Goal: Task Accomplishment & Management: Manage account settings

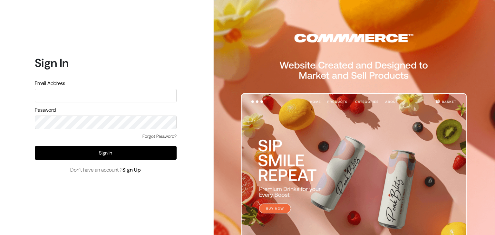
click at [85, 88] on div "Email Address" at bounding box center [106, 91] width 142 height 23
type input "inthepottershands.com@gmail.com"
click at [125, 144] on div "Forgot Password?" at bounding box center [106, 139] width 142 height 13
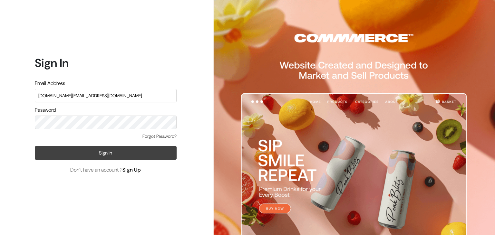
click at [123, 154] on button "Sign In" at bounding box center [106, 153] width 142 height 14
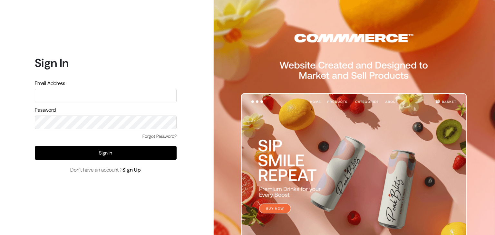
click at [100, 93] on input "text" at bounding box center [106, 96] width 142 height 14
type input "inthepottershands.com@gmail.com"
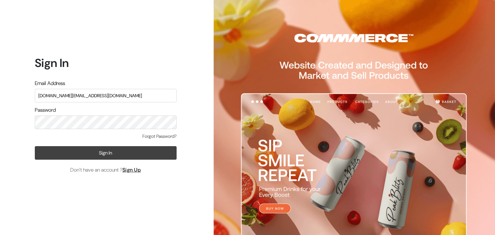
click at [104, 149] on button "Sign In" at bounding box center [106, 153] width 142 height 14
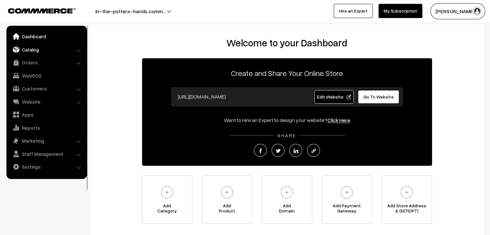
click at [27, 48] on link "Catalog" at bounding box center [46, 50] width 77 height 12
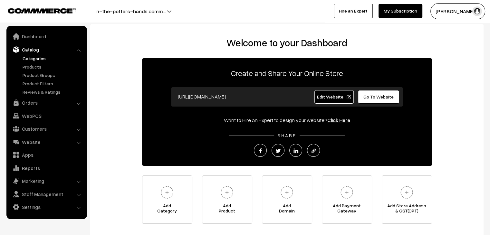
drag, startPoint x: 31, startPoint y: 59, endPoint x: 70, endPoint y: 59, distance: 39.0
click at [31, 59] on link "Categories" at bounding box center [53, 58] width 64 height 7
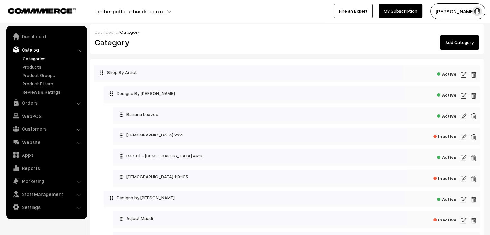
click at [464, 114] on img at bounding box center [464, 117] width 6 height 8
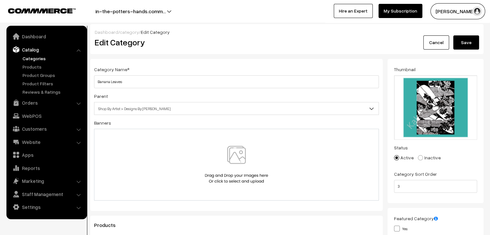
click at [227, 160] on img at bounding box center [236, 165] width 66 height 38
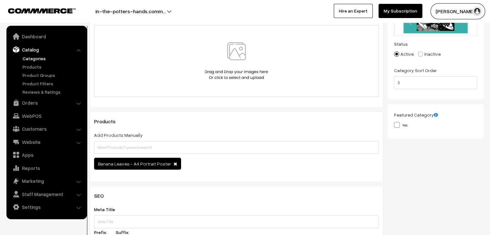
scroll to position [161, 0]
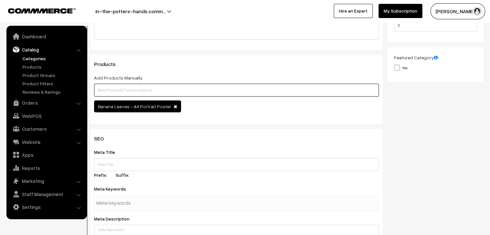
click at [152, 91] on input "text" at bounding box center [236, 90] width 285 height 13
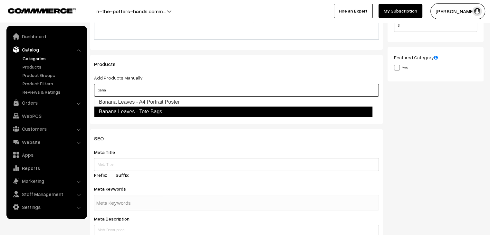
click at [153, 109] on link "Banana Leaves - Tote Bags" at bounding box center [233, 112] width 279 height 10
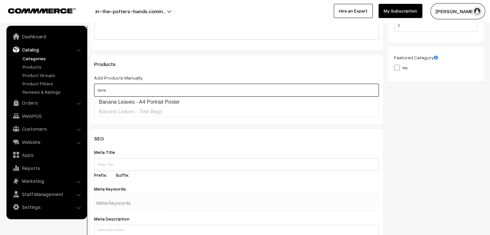
type input "bana"
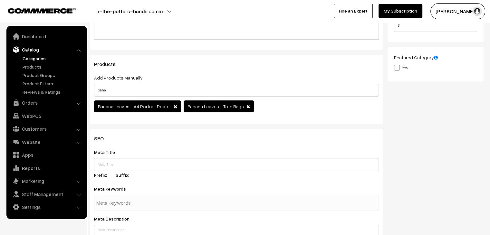
click at [436, 124] on div "Thumbnail Drag and drop a file here or click Ooops, something wrong appended. 1…" at bounding box center [438, 14] width 101 height 232
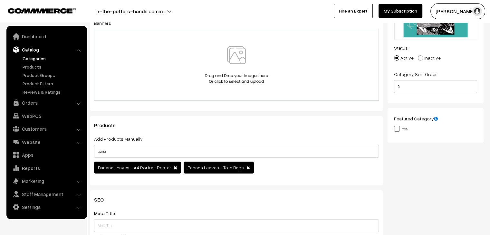
scroll to position [0, 0]
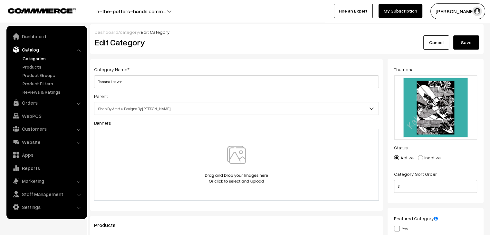
drag, startPoint x: 471, startPoint y: 43, endPoint x: 301, endPoint y: 116, distance: 185.3
click at [471, 43] on button "Save" at bounding box center [467, 42] width 26 height 14
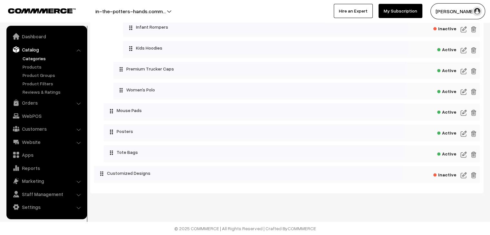
scroll to position [863, 0]
click at [463, 154] on img at bounding box center [464, 155] width 6 height 8
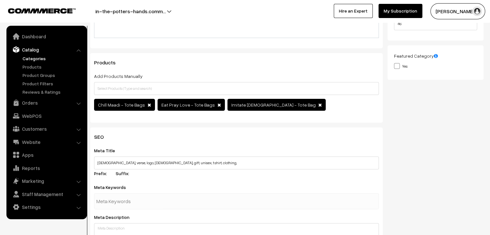
scroll to position [161, 0]
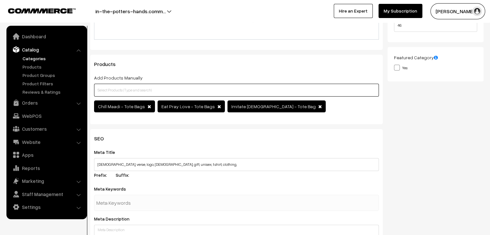
click at [172, 87] on input "text" at bounding box center [236, 90] width 285 height 13
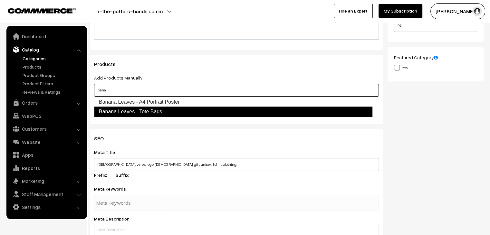
click at [165, 115] on link "Banana Leaves - Tote Bags" at bounding box center [233, 112] width 279 height 10
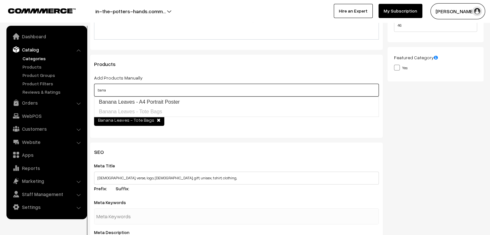
type input "bana"
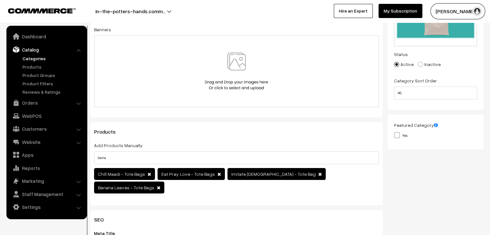
scroll to position [0, 0]
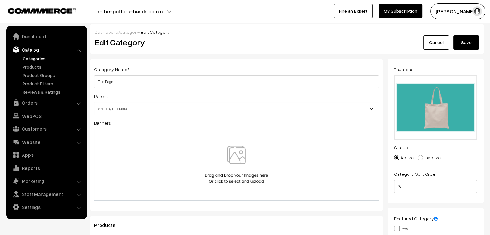
click at [472, 38] on button "Save" at bounding box center [467, 42] width 26 height 14
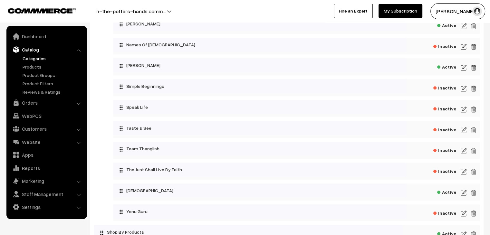
scroll to position [516, 0]
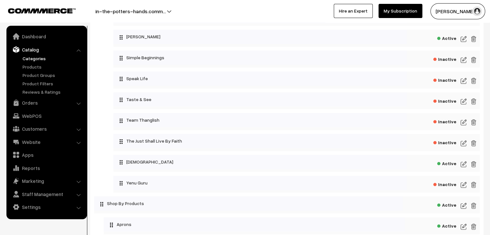
click at [463, 167] on img at bounding box center [464, 165] width 6 height 8
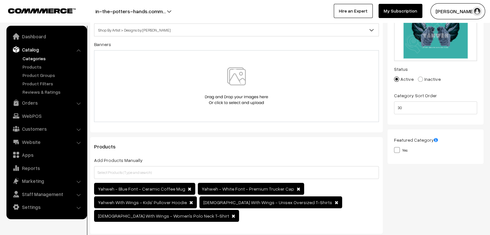
scroll to position [129, 0]
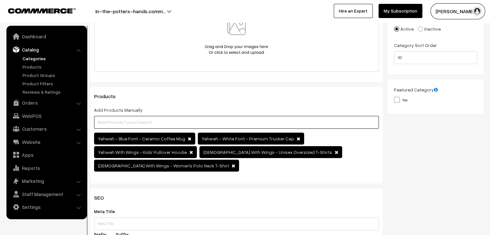
click at [222, 118] on input "text" at bounding box center [236, 122] width 285 height 13
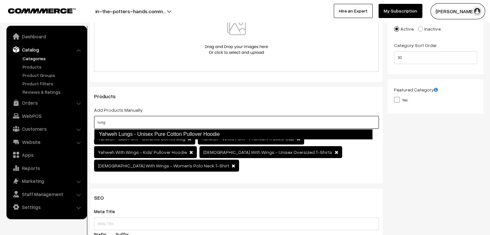
click at [216, 137] on link "Yahweh Lungs - Unisex Pure Cotton Pullover Hoodie" at bounding box center [233, 134] width 279 height 10
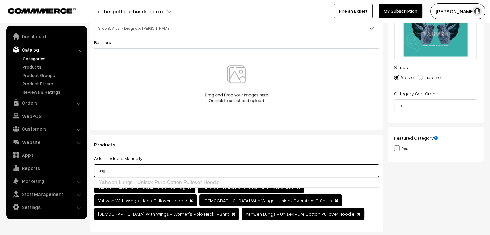
scroll to position [0, 0]
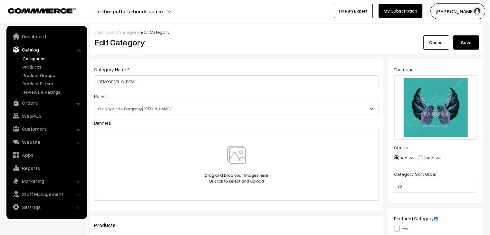
type input "lung"
drag, startPoint x: 466, startPoint y: 35, endPoint x: 466, endPoint y: 42, distance: 6.4
click at [466, 35] on div "Dashboard / category / Edit Category Edit Category Cancel Save" at bounding box center [287, 39] width 394 height 30
click at [466, 42] on button "Save" at bounding box center [467, 42] width 26 height 14
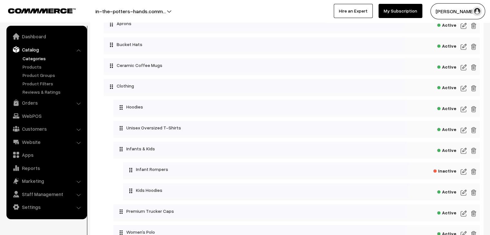
scroll to position [709, 0]
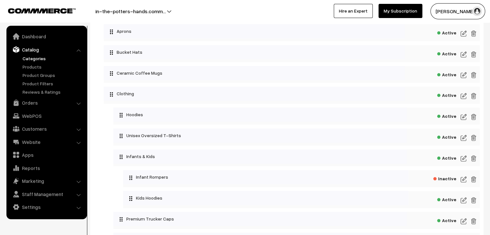
click at [461, 119] on img at bounding box center [464, 117] width 6 height 8
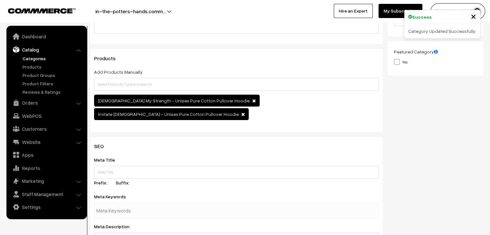
scroll to position [129, 0]
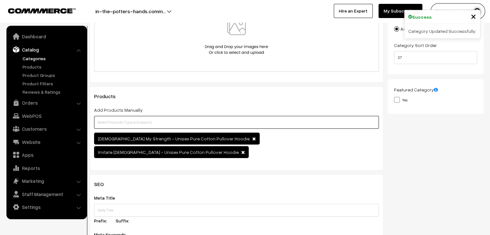
click at [145, 124] on input "text" at bounding box center [236, 122] width 285 height 13
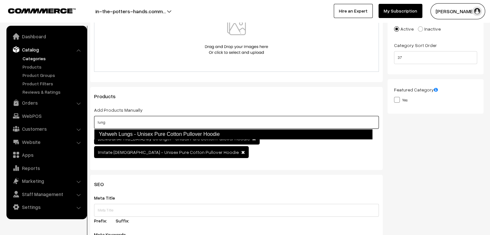
click at [146, 131] on link "Yahweh Lungs - Unisex Pure Cotton Pullover Hoodie" at bounding box center [233, 134] width 279 height 10
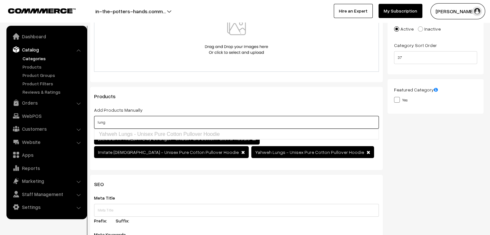
type input "lung"
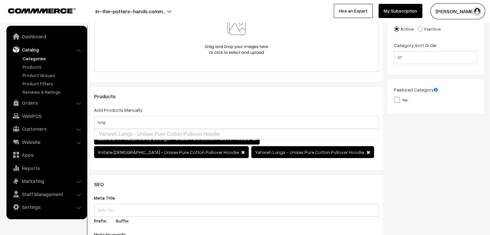
click at [355, 92] on div "Products Add Products Manually lung Christ My Strength - Unisex Pure Cotton Pul…" at bounding box center [236, 128] width 293 height 83
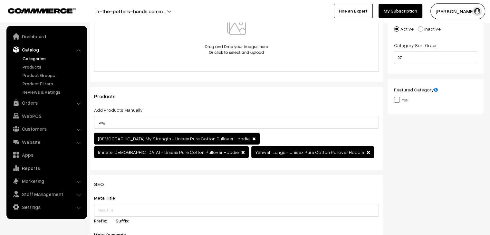
scroll to position [0, 0]
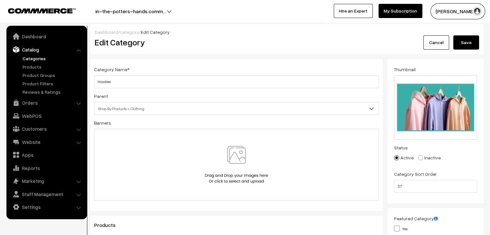
click at [470, 40] on button "Save" at bounding box center [467, 42] width 26 height 14
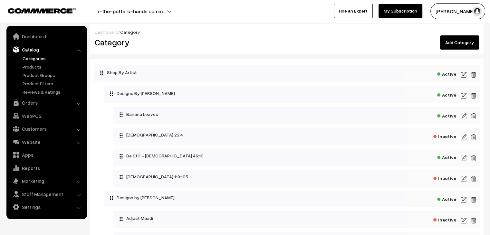
drag, startPoint x: 461, startPoint y: 41, endPoint x: 463, endPoint y: 61, distance: 20.1
click at [461, 41] on link "Add Category" at bounding box center [459, 42] width 39 height 14
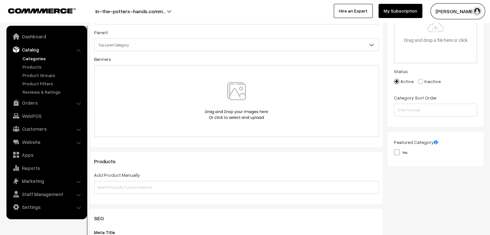
scroll to position [97, 0]
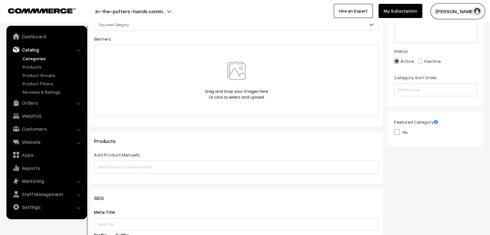
type input "The Lord's Heritage"
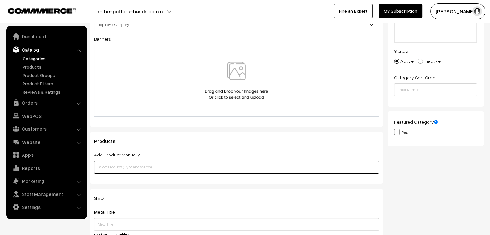
click at [195, 166] on input "text" at bounding box center [236, 167] width 285 height 13
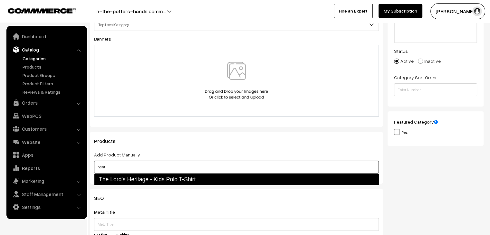
click at [196, 180] on link "The Lord's Heritage - Kids Polo T-Shirt" at bounding box center [236, 179] width 285 height 11
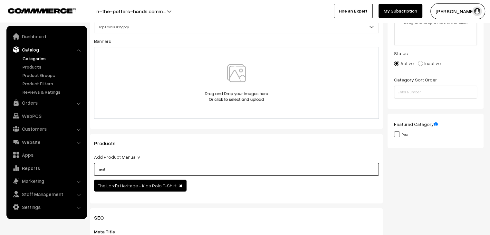
scroll to position [64, 0]
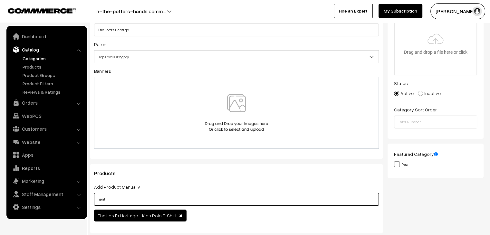
type input "herit"
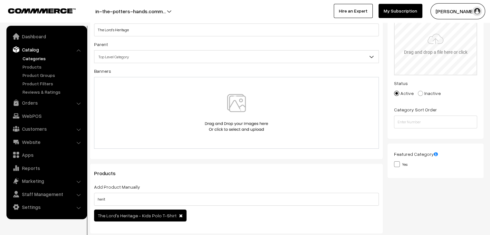
click at [423, 52] on input "file" at bounding box center [436, 43] width 82 height 63
type input "C:\fakepath\The Lord's Heritage.png"
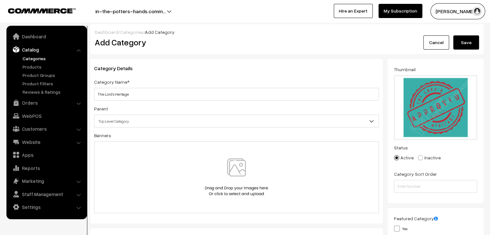
scroll to position [0, 0]
click at [468, 41] on button "Save" at bounding box center [467, 42] width 26 height 14
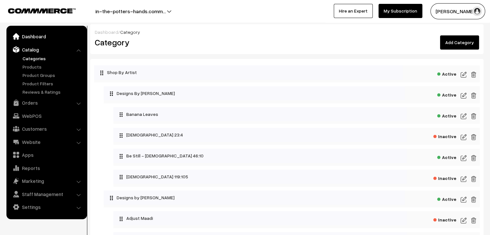
drag, startPoint x: 25, startPoint y: 34, endPoint x: 43, endPoint y: 37, distance: 18.7
click at [25, 34] on link "Dashboard" at bounding box center [46, 37] width 77 height 12
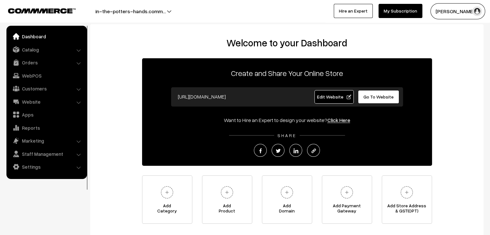
click at [342, 96] on span "Edit Website" at bounding box center [334, 96] width 34 height 5
click at [164, 11] on button "in-the-potters-hands.comm…" at bounding box center [131, 11] width 116 height 16
drag, startPoint x: 212, startPoint y: 16, endPoint x: 222, endPoint y: 20, distance: 11.3
click at [213, 16] on div at bounding box center [121, 11] width 239 height 16
click at [264, 13] on div "Emily Dheepika… My Profile Refer & Earn Support Sign Out Hire an Expert My Subs…" at bounding box center [369, 11] width 249 height 16
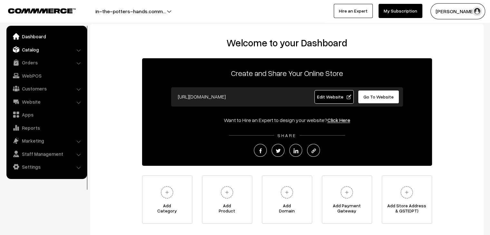
click at [32, 50] on link "Catalog" at bounding box center [46, 50] width 77 height 12
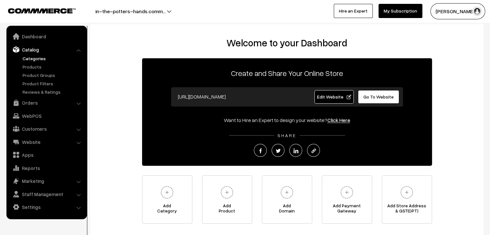
click at [34, 58] on link "Categories" at bounding box center [53, 58] width 64 height 7
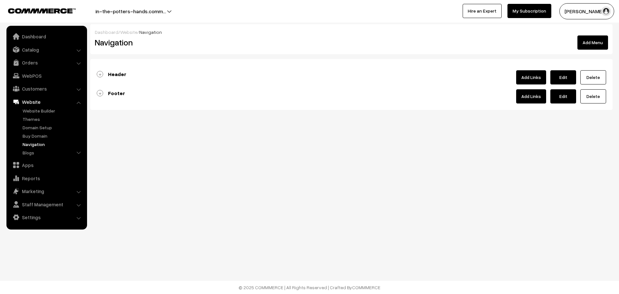
click at [100, 74] on link "Header" at bounding box center [112, 74] width 30 height 6
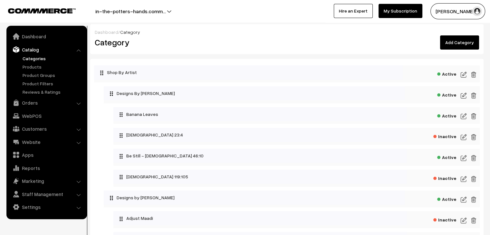
click at [459, 46] on link "Add Category" at bounding box center [459, 42] width 39 height 14
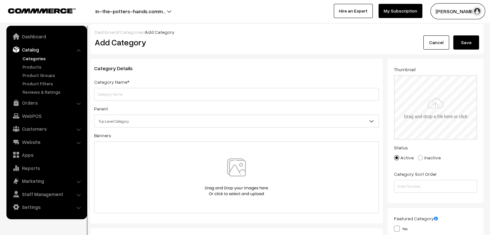
click at [437, 93] on input "file" at bounding box center [436, 107] width 82 height 63
type input "C:\fakepath\Kingdom Crew.png"
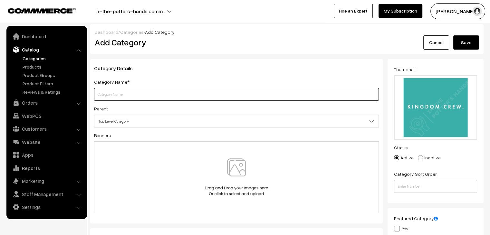
click at [159, 89] on input "text" at bounding box center [236, 94] width 285 height 13
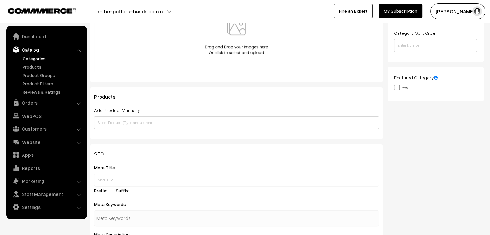
scroll to position [161, 0]
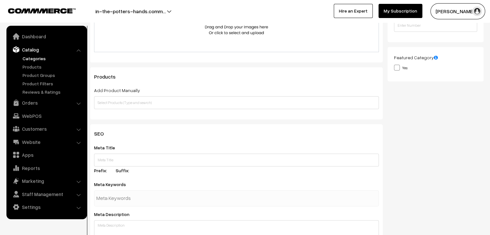
type input "Kingdom Crew"
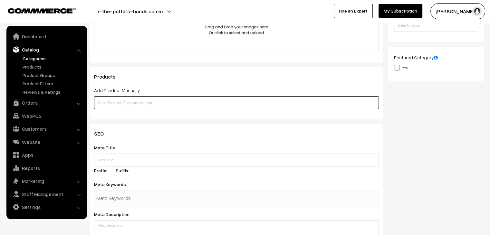
click at [139, 104] on input "text" at bounding box center [236, 102] width 285 height 13
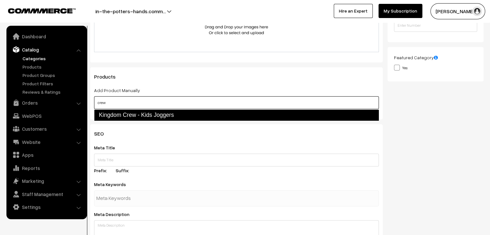
click at [152, 114] on link "Kingdom Crew - Kids Joggers" at bounding box center [236, 115] width 285 height 11
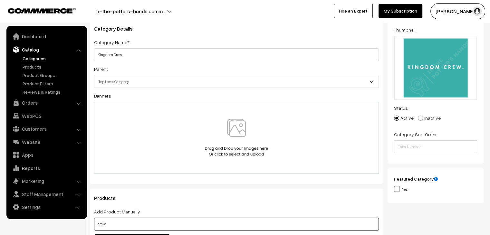
scroll to position [32, 0]
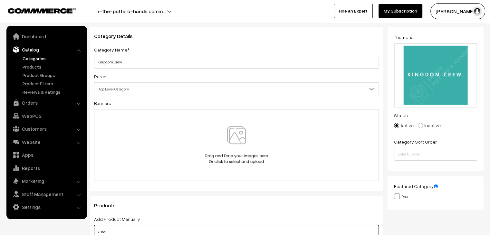
type input "crew"
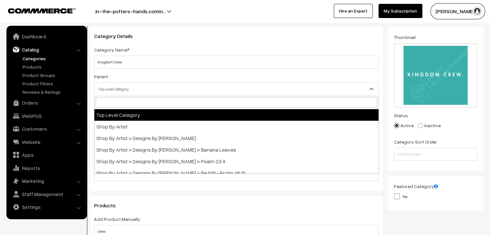
click at [191, 89] on span "Top Level Category" at bounding box center [236, 89] width 284 height 11
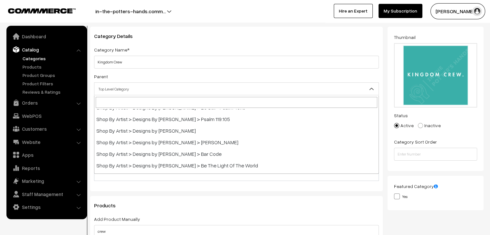
scroll to position [64, 0]
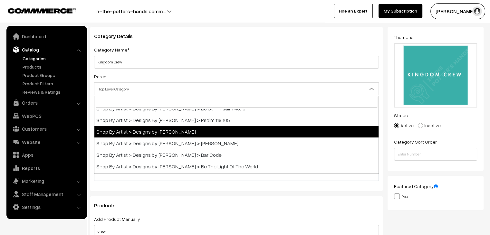
select select "14"
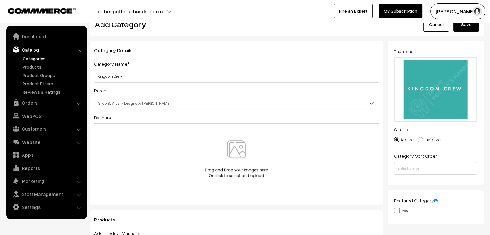
scroll to position [0, 0]
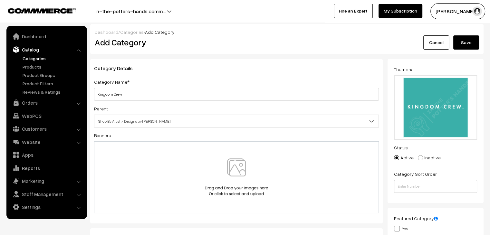
click at [475, 38] on button "Save" at bounding box center [467, 42] width 26 height 14
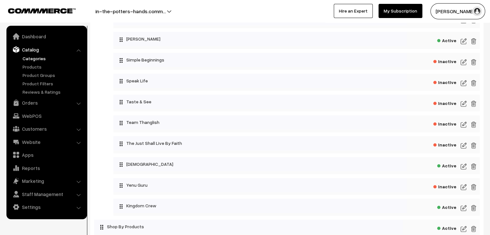
scroll to position [516, 0]
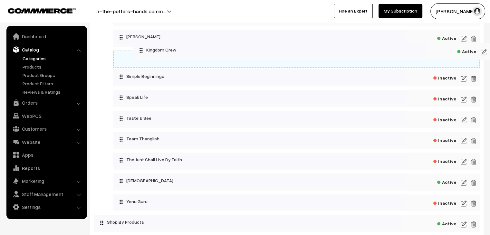
drag, startPoint x: 119, startPoint y: 207, endPoint x: 133, endPoint y: 47, distance: 161.2
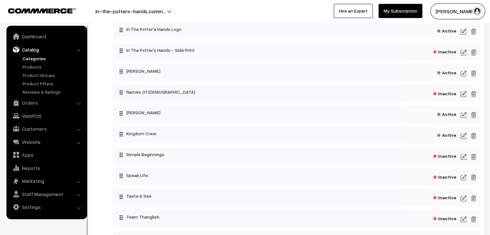
scroll to position [419, 0]
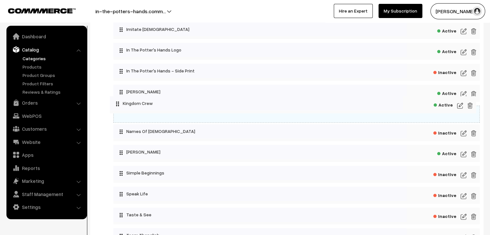
drag, startPoint x: 121, startPoint y: 158, endPoint x: 111, endPoint y: 101, distance: 57.8
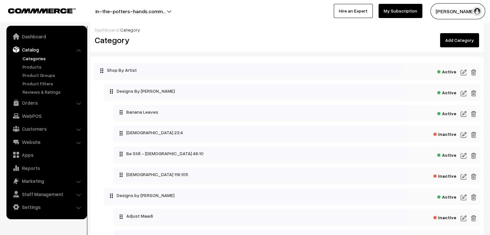
scroll to position [0, 0]
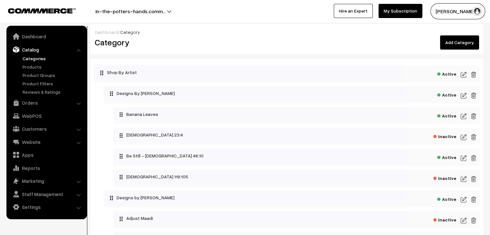
click at [459, 44] on link "Add Category" at bounding box center [459, 42] width 39 height 14
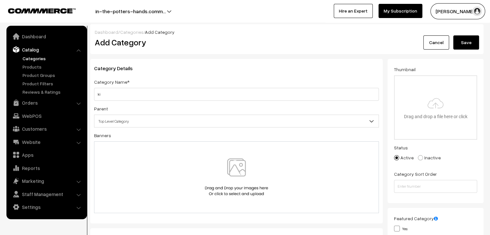
type input "k"
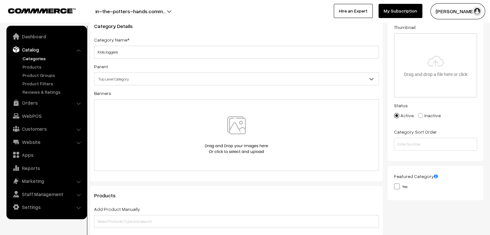
scroll to position [193, 0]
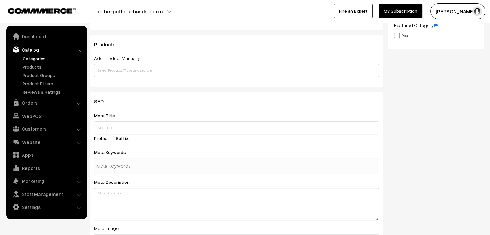
type input "Kids Joggers"
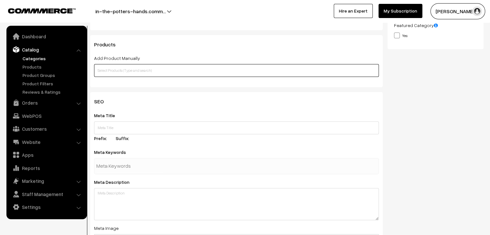
click at [149, 68] on input "text" at bounding box center [236, 70] width 285 height 13
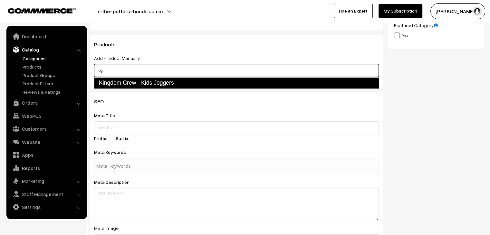
click at [156, 84] on link "Kingdom Crew - Kids Joggers" at bounding box center [236, 82] width 285 height 11
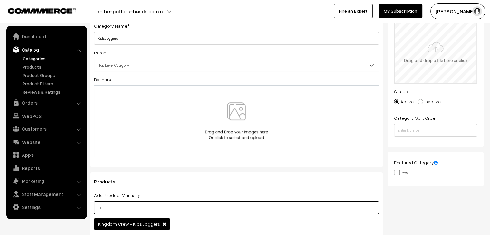
scroll to position [0, 0]
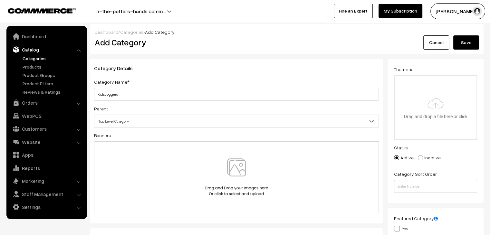
type input "jog"
click at [405, 115] on input "file" at bounding box center [436, 107] width 82 height 63
type input "C:\fakepath\Kids joggers.png"
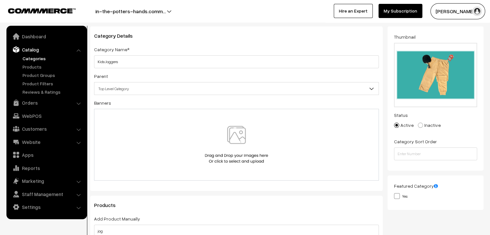
scroll to position [32, 0]
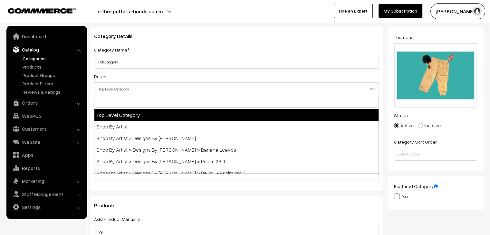
click at [198, 86] on span "Top Level Category" at bounding box center [236, 89] width 284 height 11
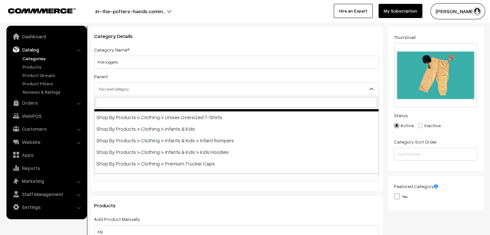
scroll to position [451, 0]
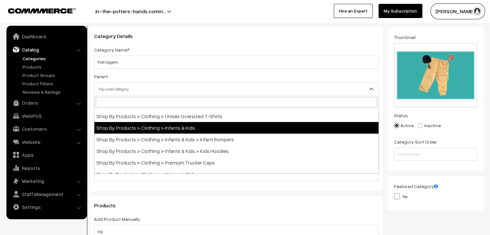
select select "53"
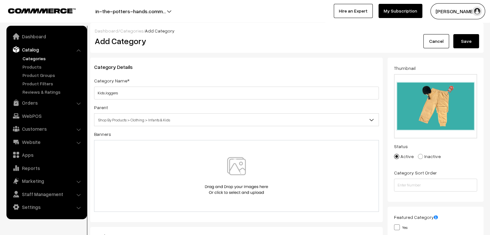
scroll to position [0, 0]
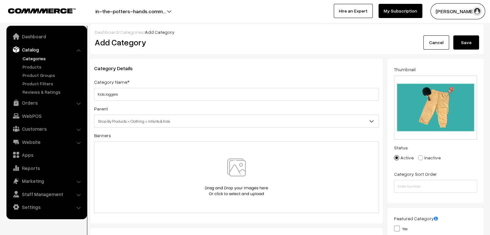
click at [473, 41] on button "Save" at bounding box center [467, 42] width 26 height 14
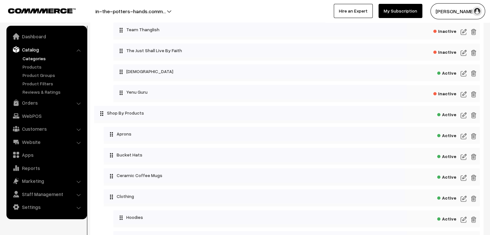
scroll to position [613, 0]
